Goal: Information Seeking & Learning: Compare options

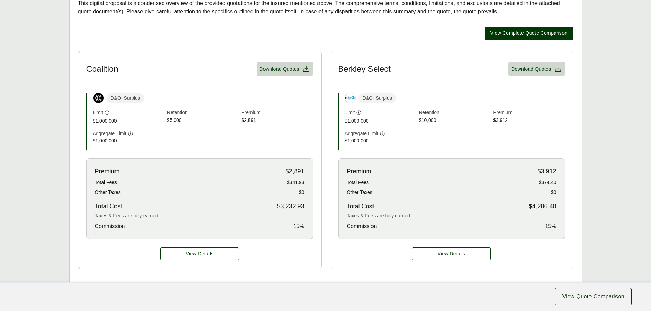
scroll to position [205, 0]
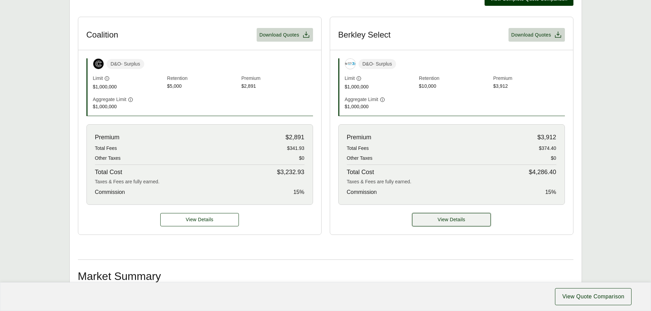
click at [440, 216] on button "View Details" at bounding box center [451, 219] width 79 height 13
click at [211, 219] on span "View Details" at bounding box center [200, 219] width 28 height 7
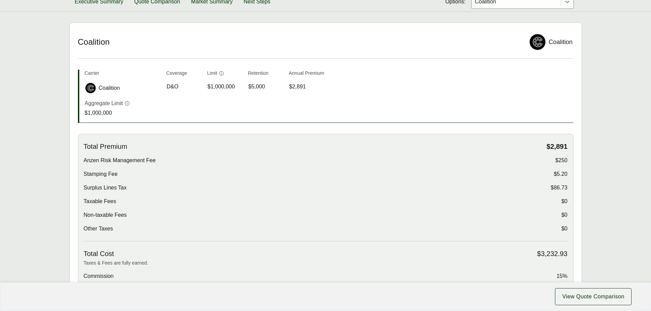
scroll to position [1, 0]
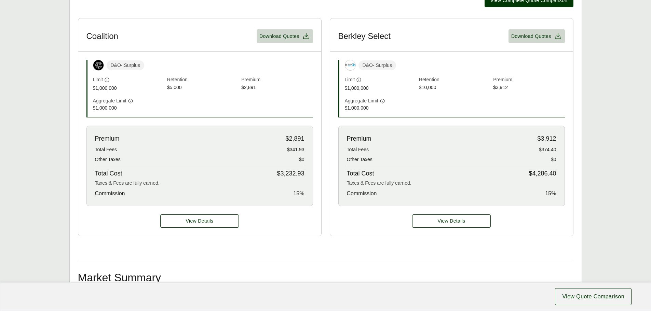
scroll to position [205, 0]
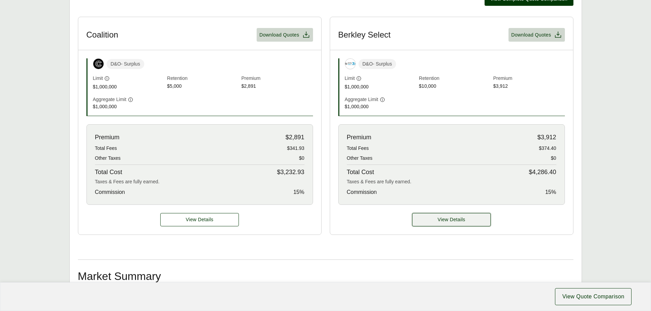
click at [432, 221] on button "View Details" at bounding box center [451, 219] width 79 height 13
click at [450, 218] on span "View Details" at bounding box center [452, 219] width 28 height 7
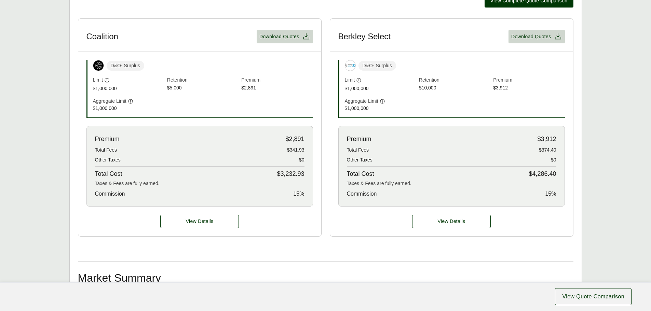
scroll to position [205, 0]
